Goal: Task Accomplishment & Management: Complete application form

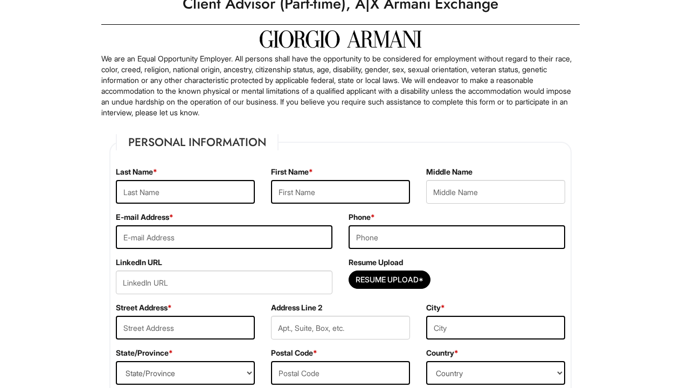
scroll to position [65, 0]
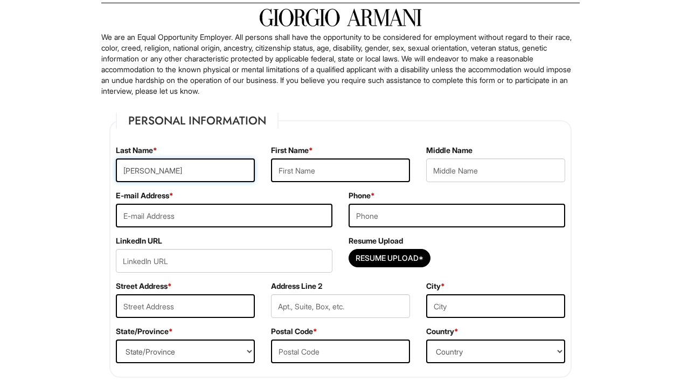
type input "[PERSON_NAME]"
click at [124, 174] on input "[PERSON_NAME]" at bounding box center [185, 170] width 139 height 24
click at [127, 174] on input "[PERSON_NAME]" at bounding box center [185, 170] width 139 height 24
type input "[PERSON_NAME]"
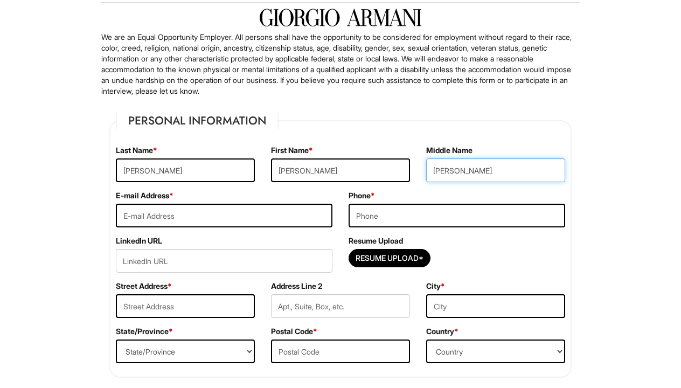
type input "[PERSON_NAME]"
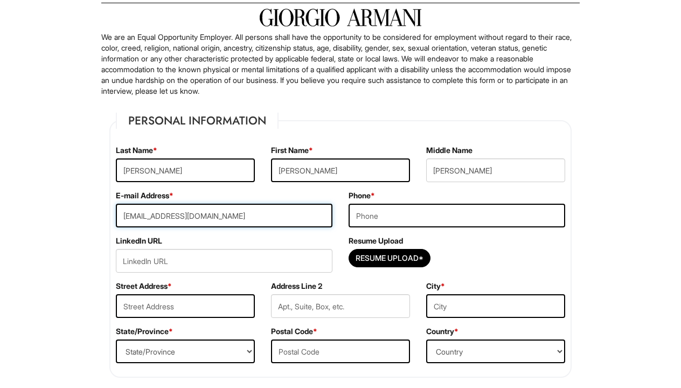
type input "[EMAIL_ADDRESS][DOMAIN_NAME]"
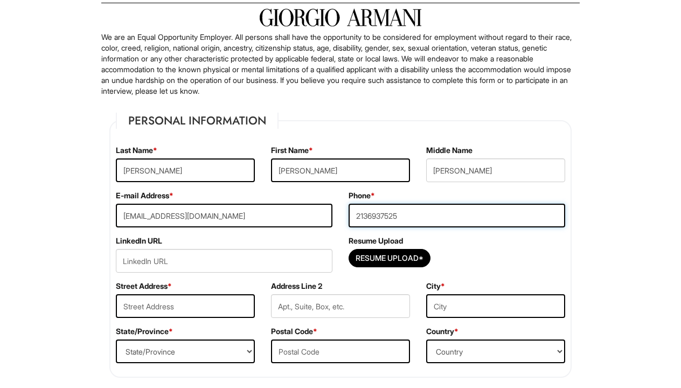
type input "2136937525"
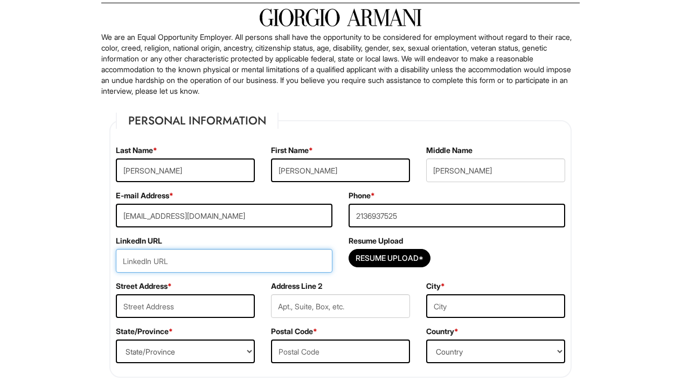
click at [162, 257] on input "url" at bounding box center [224, 261] width 216 height 24
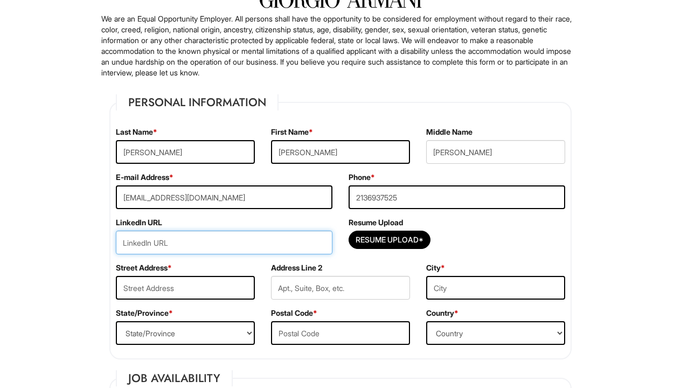
scroll to position [87, 0]
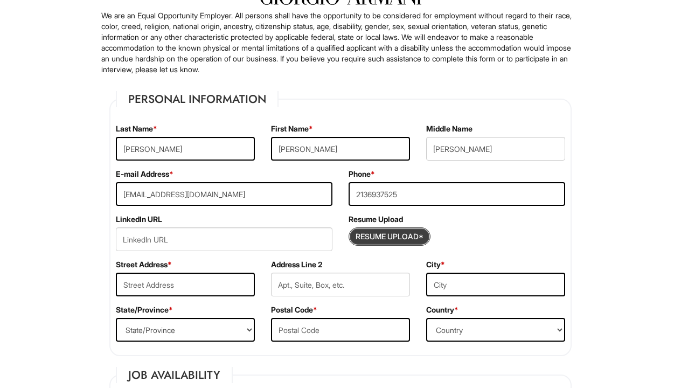
click at [360, 237] on input "Resume Upload*" at bounding box center [389, 236] width 81 height 17
type input "C:\fakepath\Resume+-3.docx"
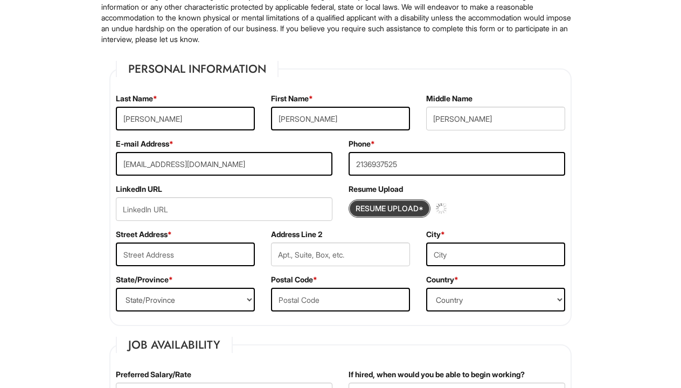
scroll to position [122, 0]
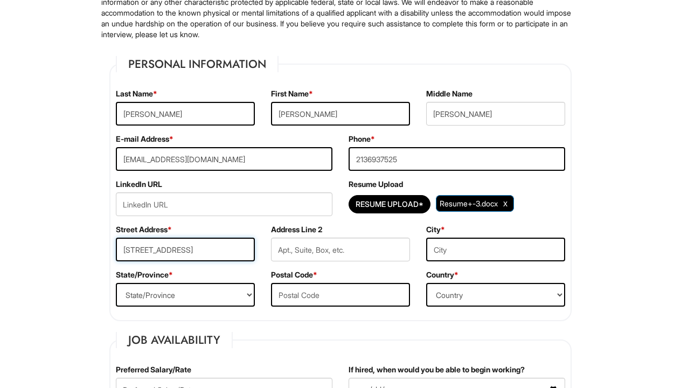
type input "[STREET_ADDRESS]"
type input "apt 15"
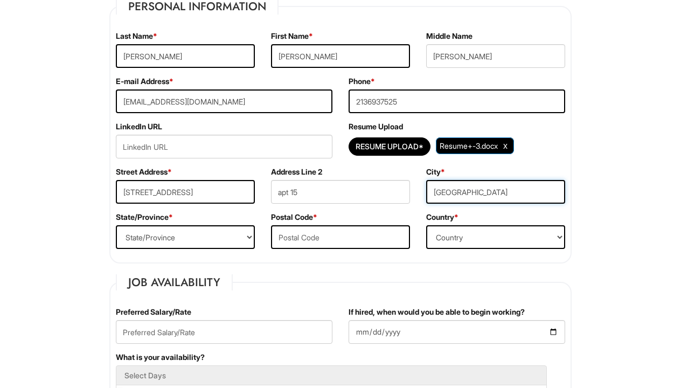
scroll to position [227, 0]
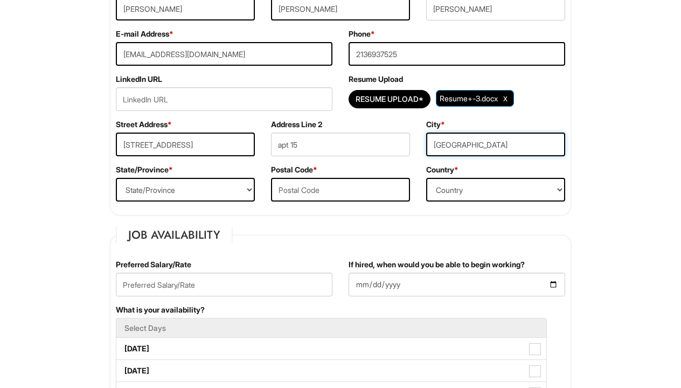
type input "[GEOGRAPHIC_DATA]"
select select "CA"
type input "90008"
select select "[GEOGRAPHIC_DATA]"
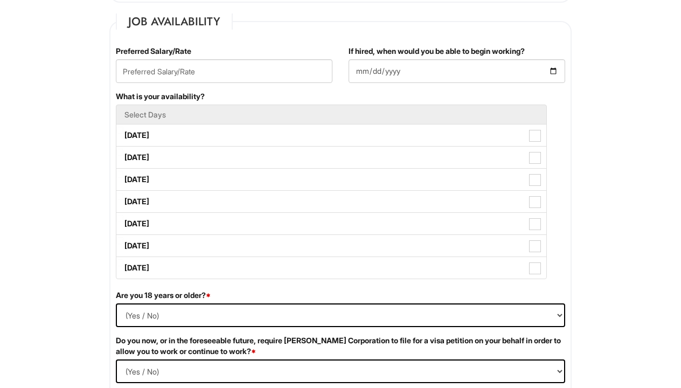
scroll to position [440, 0]
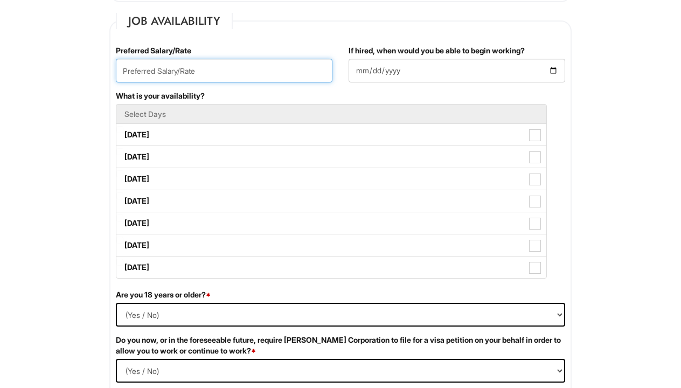
click at [168, 72] on input "text" at bounding box center [224, 71] width 216 height 24
type input "19.00"
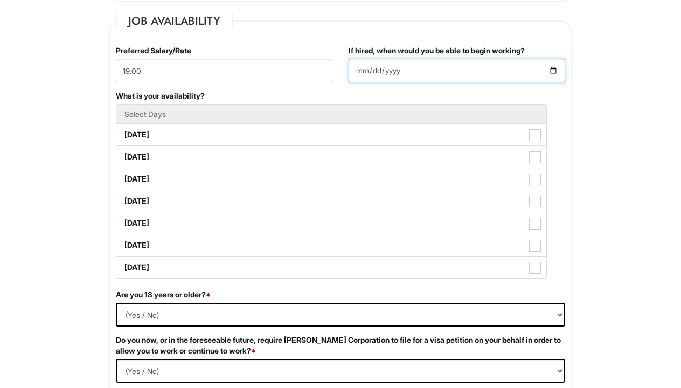
click at [353, 73] on input "If hired, when would you be able to begin working?" at bounding box center [456, 71] width 216 height 24
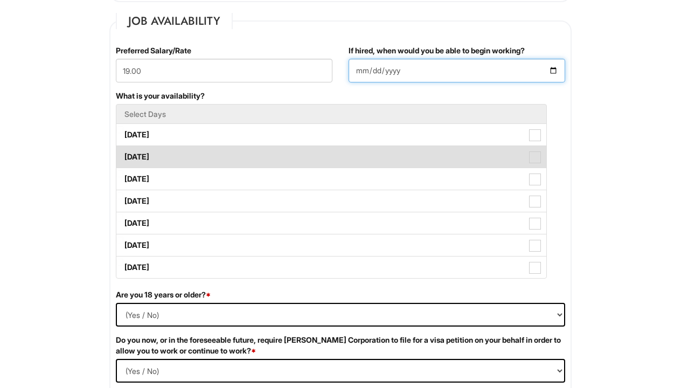
type input "[DATE]"
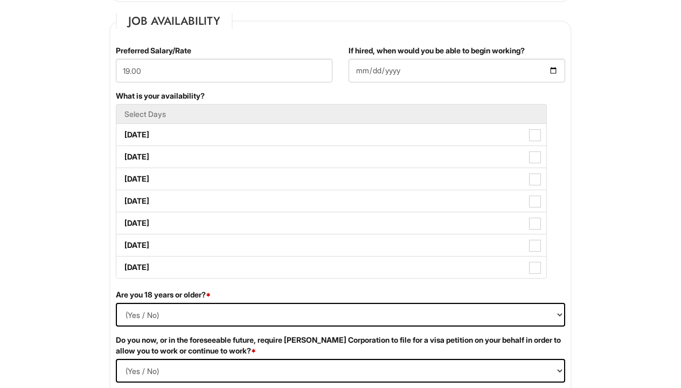
click at [444, 84] on div "If hired, when would you be able to begin working? [DATE]" at bounding box center [456, 67] width 233 height 45
click at [414, 62] on input "[DATE]" at bounding box center [456, 71] width 216 height 24
click at [316, 92] on div "What is your availability? Select Days [DATE] [DATE] [DATE] [DATE] [DATE] [DATE…" at bounding box center [340, 189] width 465 height 199
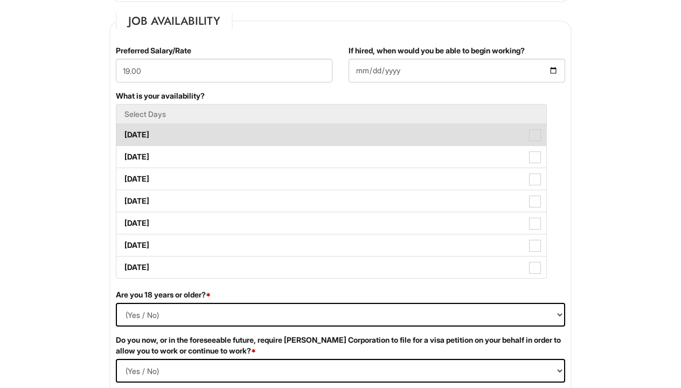
click at [145, 134] on label "[DATE]" at bounding box center [331, 135] width 430 height 22
click at [123, 133] on Available_Monday "[DATE]" at bounding box center [119, 129] width 7 height 7
checkbox Available_Monday "true"
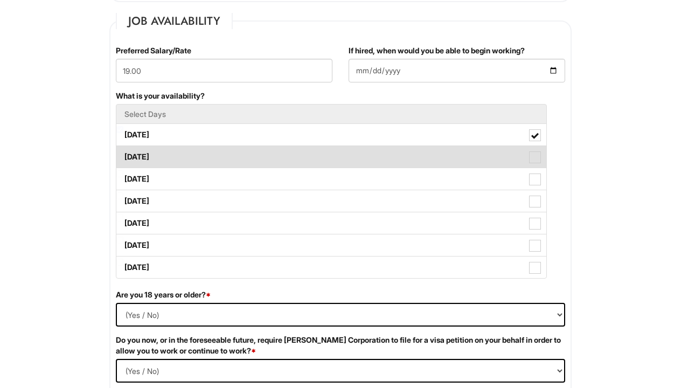
click at [155, 153] on label "[DATE]" at bounding box center [331, 157] width 430 height 22
click at [123, 153] on Available_Tuesday "[DATE]" at bounding box center [119, 151] width 7 height 7
checkbox Available_Tuesday "true"
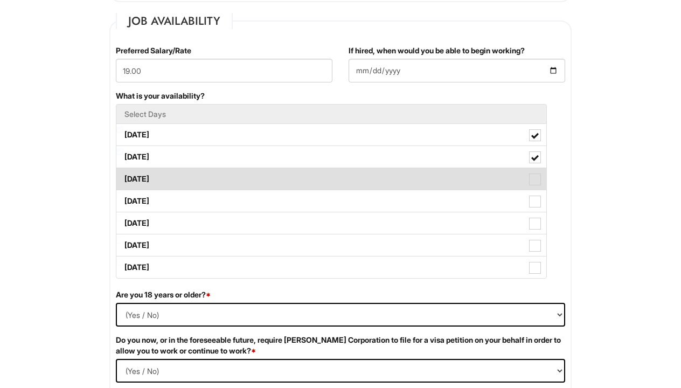
click at [162, 174] on label "[DATE]" at bounding box center [331, 179] width 430 height 22
click at [123, 174] on Available_Wednesday "[DATE]" at bounding box center [119, 173] width 7 height 7
checkbox Available_Wednesday "true"
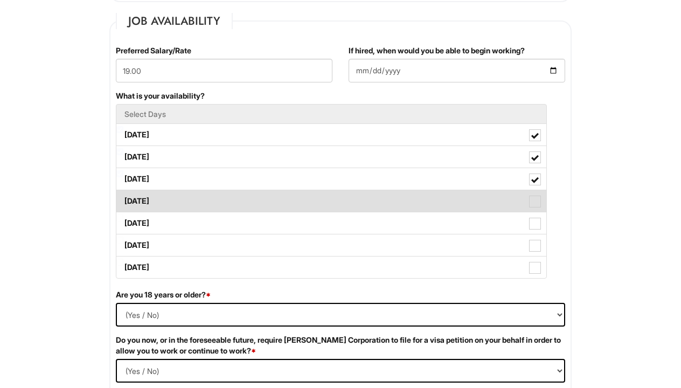
click at [166, 196] on label "[DATE]" at bounding box center [331, 201] width 430 height 22
click at [123, 196] on Available_Thursday "[DATE]" at bounding box center [119, 195] width 7 height 7
checkbox Available_Thursday "true"
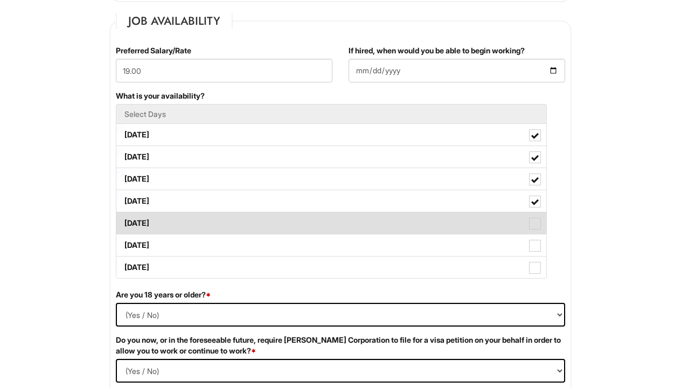
click at [164, 221] on label "[DATE]" at bounding box center [331, 223] width 430 height 22
click at [123, 221] on Available_Friday "[DATE]" at bounding box center [119, 217] width 7 height 7
checkbox Available_Friday "true"
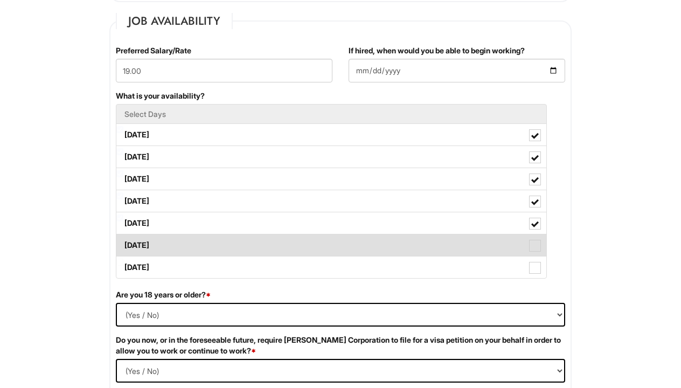
click at [164, 237] on label "[DATE]" at bounding box center [331, 245] width 430 height 22
click at [123, 237] on Available_Saturday "[DATE]" at bounding box center [119, 239] width 7 height 7
checkbox Available_Saturday "true"
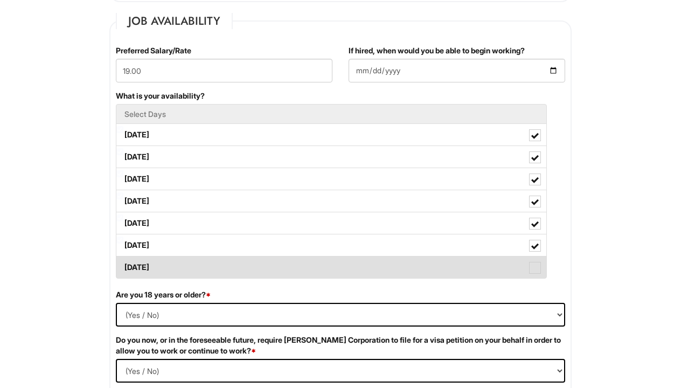
click at [173, 272] on label "[DATE]" at bounding box center [331, 267] width 430 height 22
click at [123, 265] on Available_Sunday "[DATE]" at bounding box center [119, 261] width 7 height 7
checkbox Available_Sunday "true"
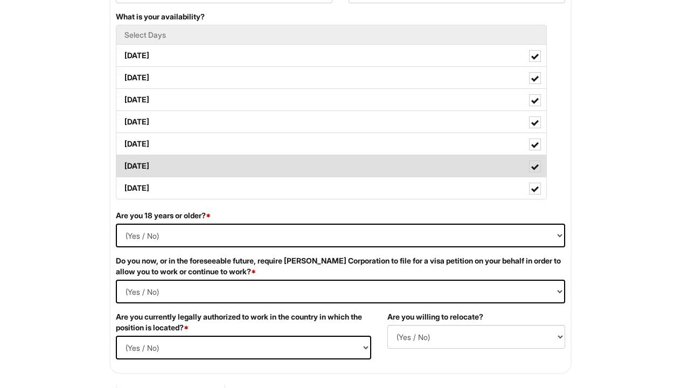
scroll to position [522, 0]
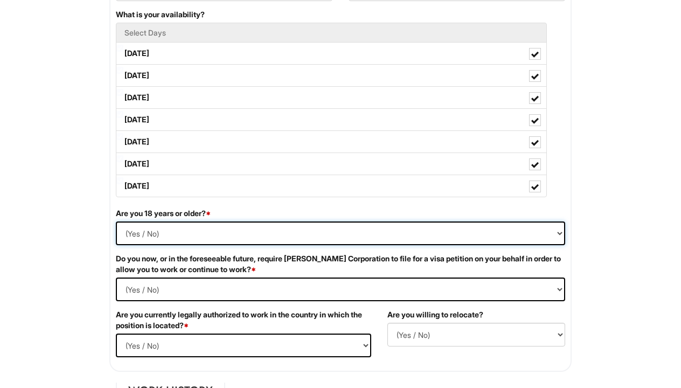
select select "Yes"
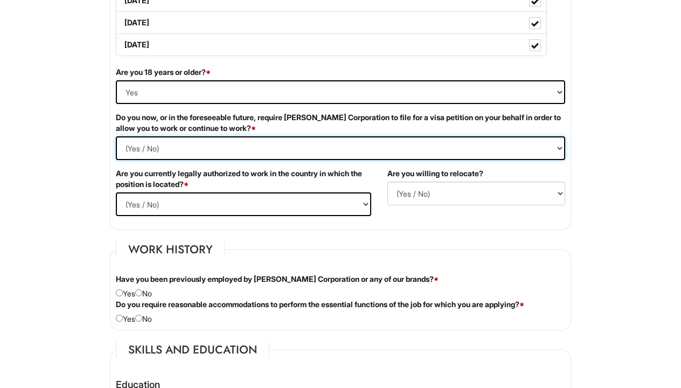
scroll to position [669, 0]
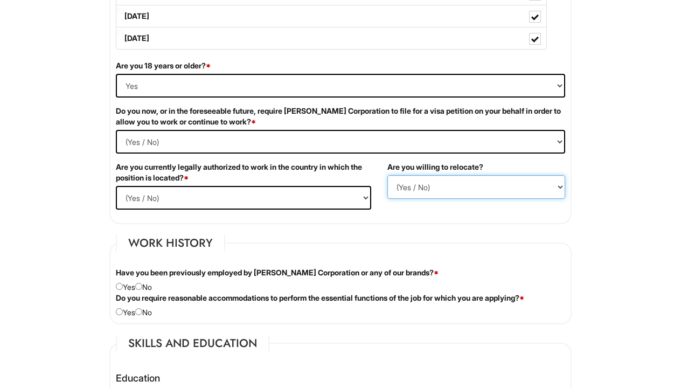
select select "N"
select select "Yes"
select Required "No"
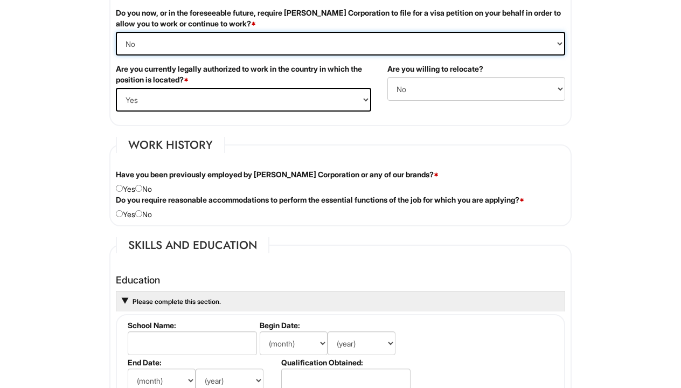
scroll to position [773, 0]
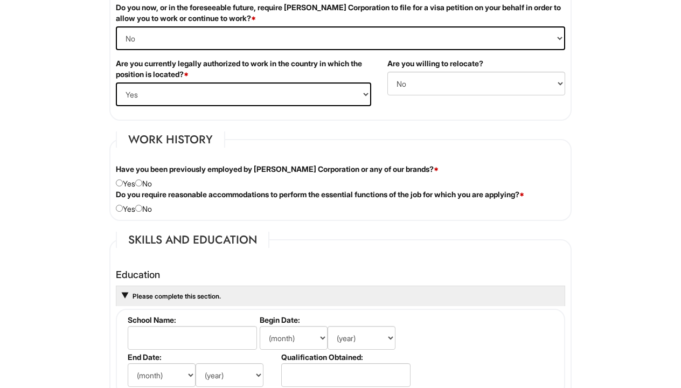
click at [142, 185] on input "radio" at bounding box center [138, 182] width 7 height 7
radio input "true"
click at [149, 209] on div "Do you require reasonable accommodations to perform the essential functions of …" at bounding box center [340, 201] width 465 height 25
click at [146, 210] on div "Do you require reasonable accommodations to perform the essential functions of …" at bounding box center [340, 201] width 465 height 25
click at [142, 208] on input "radio" at bounding box center [138, 208] width 7 height 7
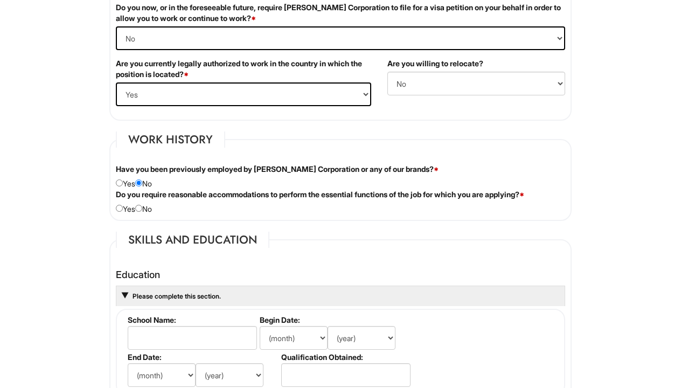
radio input "true"
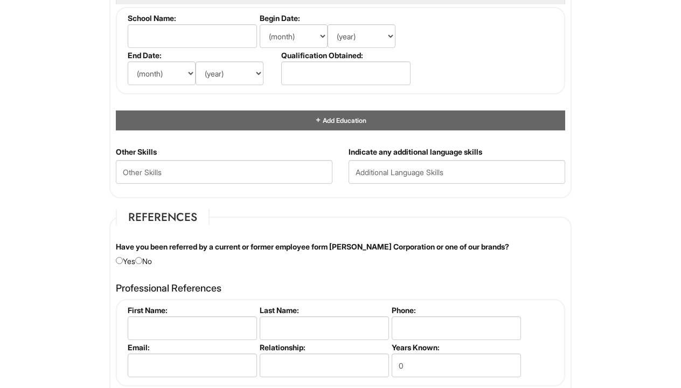
scroll to position [1075, 0]
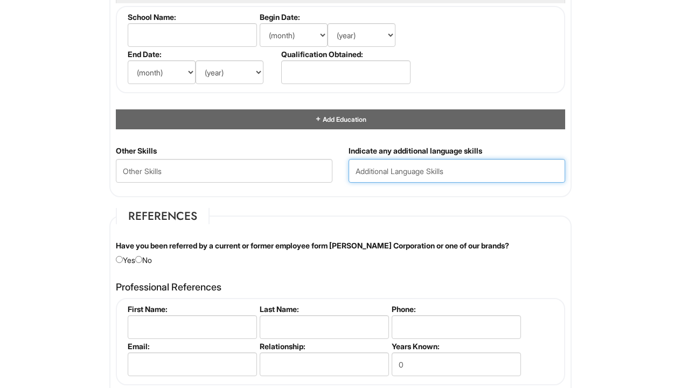
click at [403, 171] on input "text" at bounding box center [456, 171] width 216 height 24
type input "spanish"
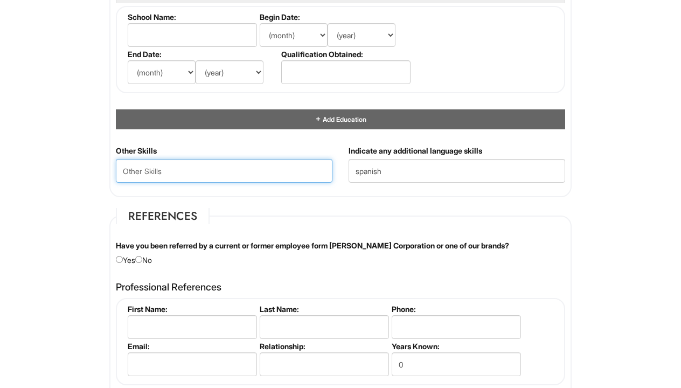
click at [164, 170] on Skills "text" at bounding box center [224, 171] width 216 height 24
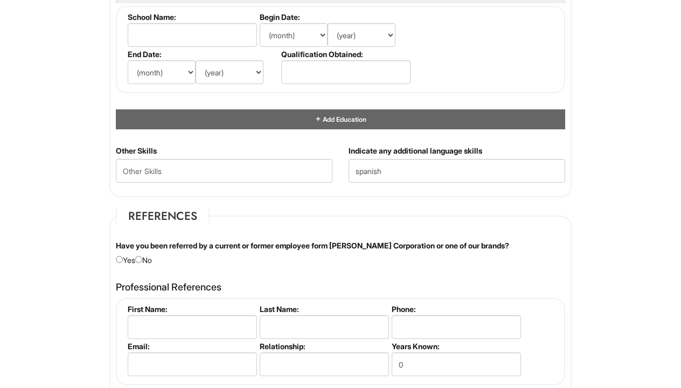
click at [228, 216] on fieldset "References Have you been referred by a current or former employee form [PERSON_…" at bounding box center [340, 359] width 462 height 303
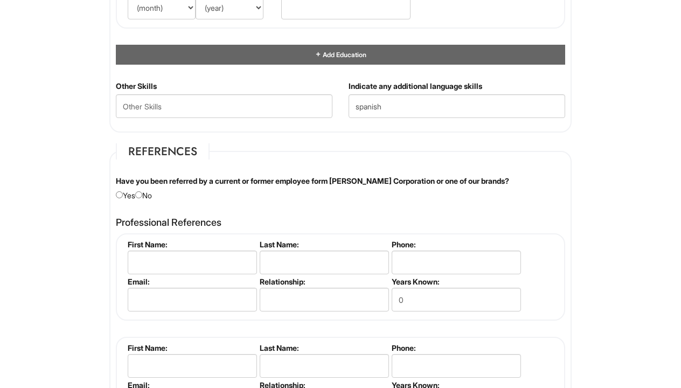
scroll to position [1141, 0]
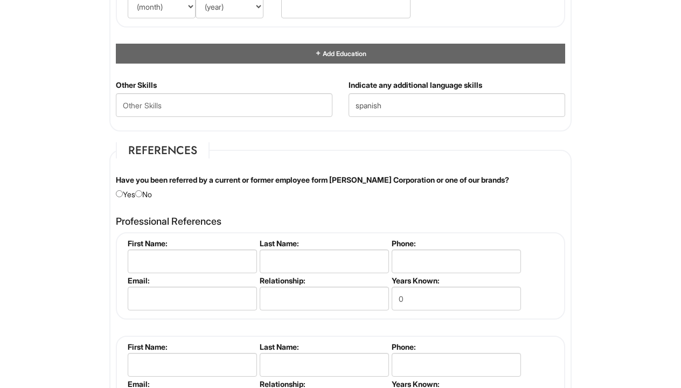
click at [142, 192] on input "radio" at bounding box center [138, 193] width 7 height 7
radio input "true"
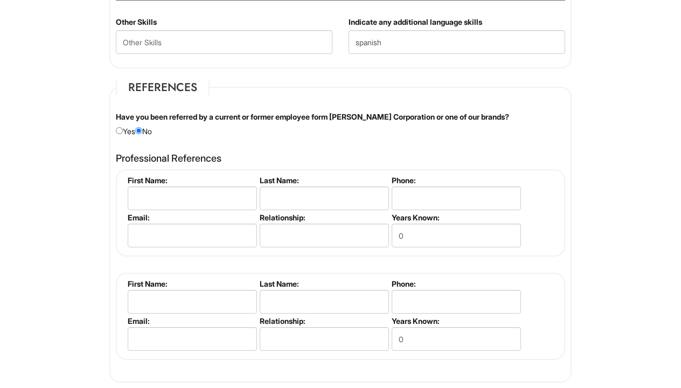
scroll to position [1204, 0]
